Goal: Find specific page/section: Find specific page/section

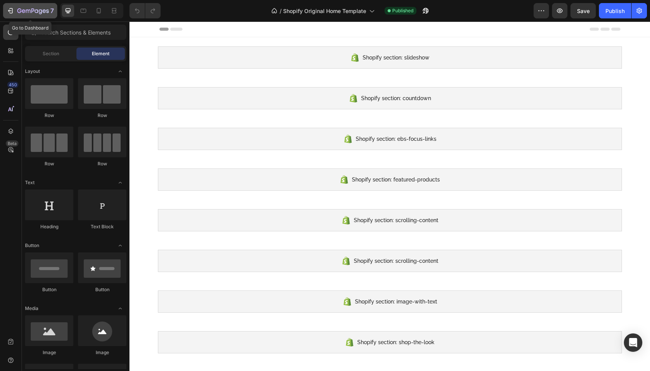
click at [10, 10] on icon "button" at bounding box center [11, 11] width 8 height 8
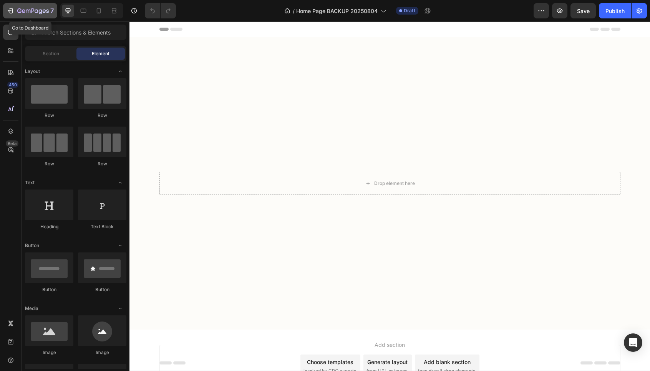
click at [10, 11] on icon "button" at bounding box center [11, 11] width 8 height 8
click at [11, 10] on icon "button" at bounding box center [11, 11] width 8 height 8
drag, startPoint x: 15, startPoint y: 13, endPoint x: 37, endPoint y: 28, distance: 26.7
click at [15, 13] on div "7" at bounding box center [30, 10] width 47 height 9
click at [21, 9] on icon "button" at bounding box center [19, 10] width 4 height 5
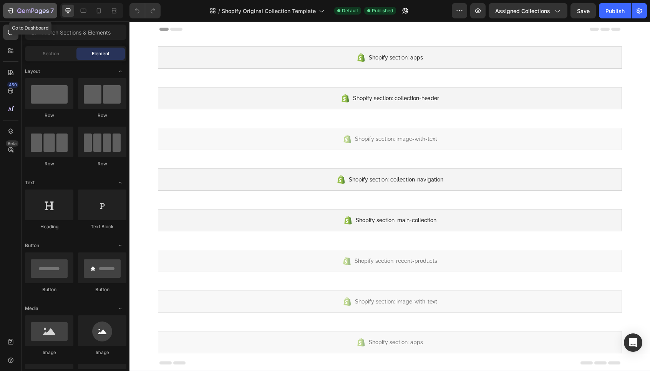
click at [11, 12] on icon "button" at bounding box center [11, 11] width 8 height 8
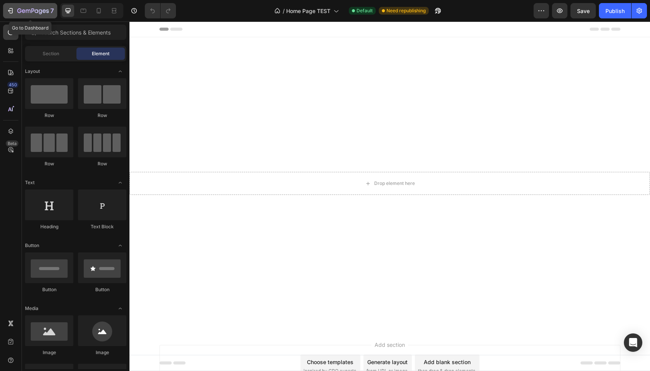
click at [15, 9] on div "7" at bounding box center [30, 10] width 47 height 9
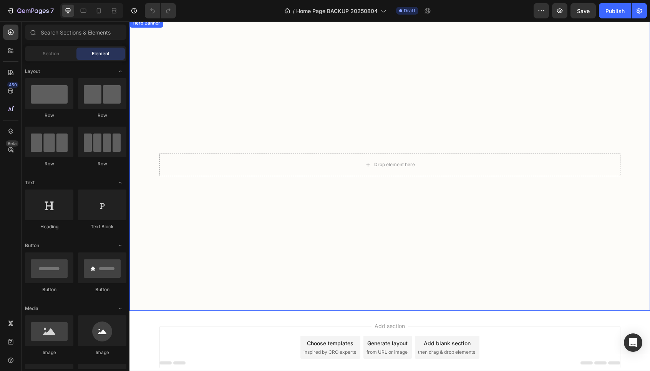
scroll to position [53, 0]
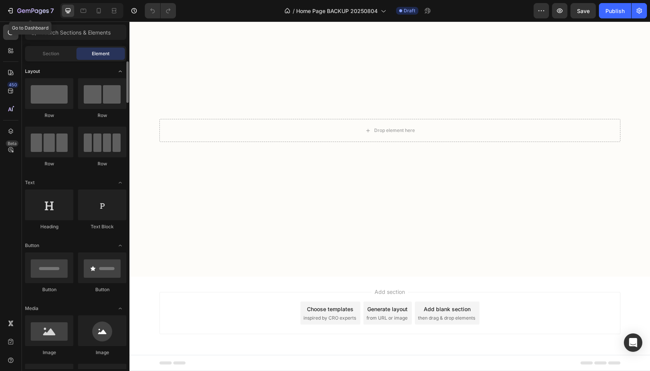
drag, startPoint x: 11, startPoint y: 10, endPoint x: 55, endPoint y: 69, distance: 73.9
click at [11, 9] on icon "button" at bounding box center [11, 11] width 8 height 8
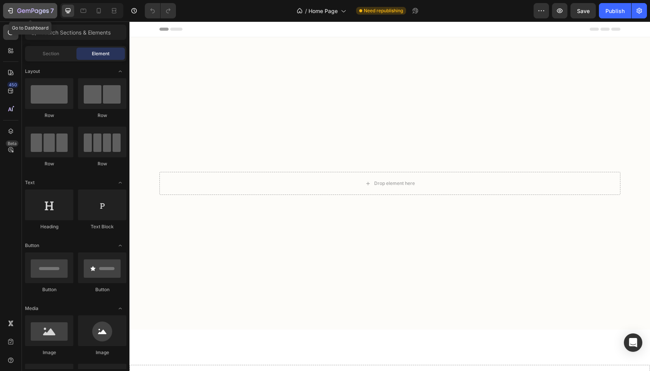
click at [16, 10] on div "7" at bounding box center [30, 10] width 47 height 9
